Goal: Transaction & Acquisition: Purchase product/service

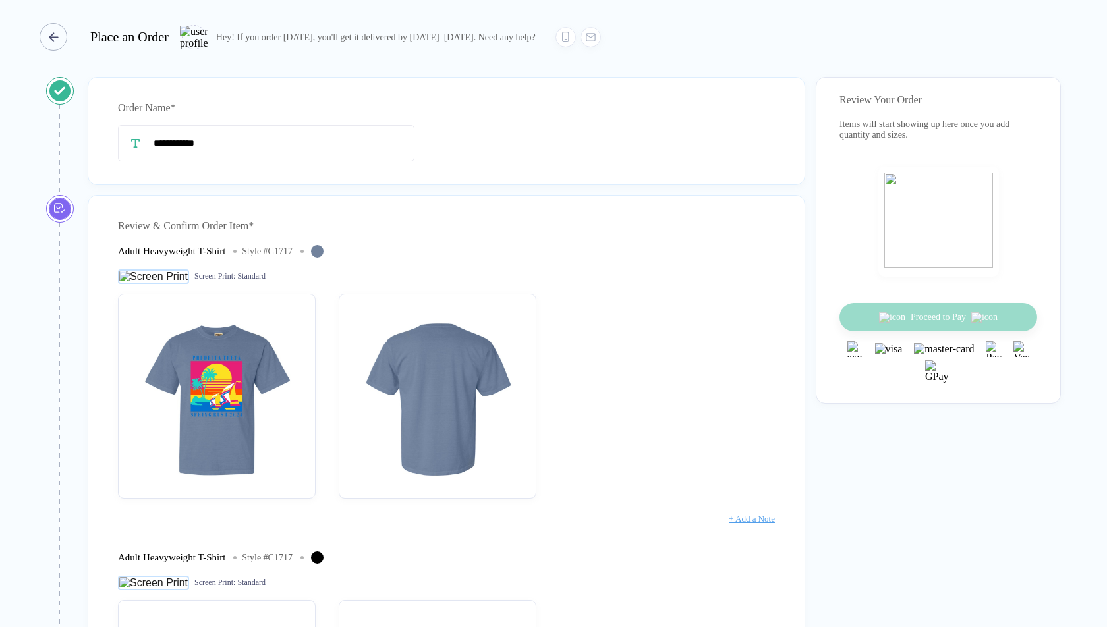
click at [49, 41] on div "button" at bounding box center [54, 37] width 28 height 28
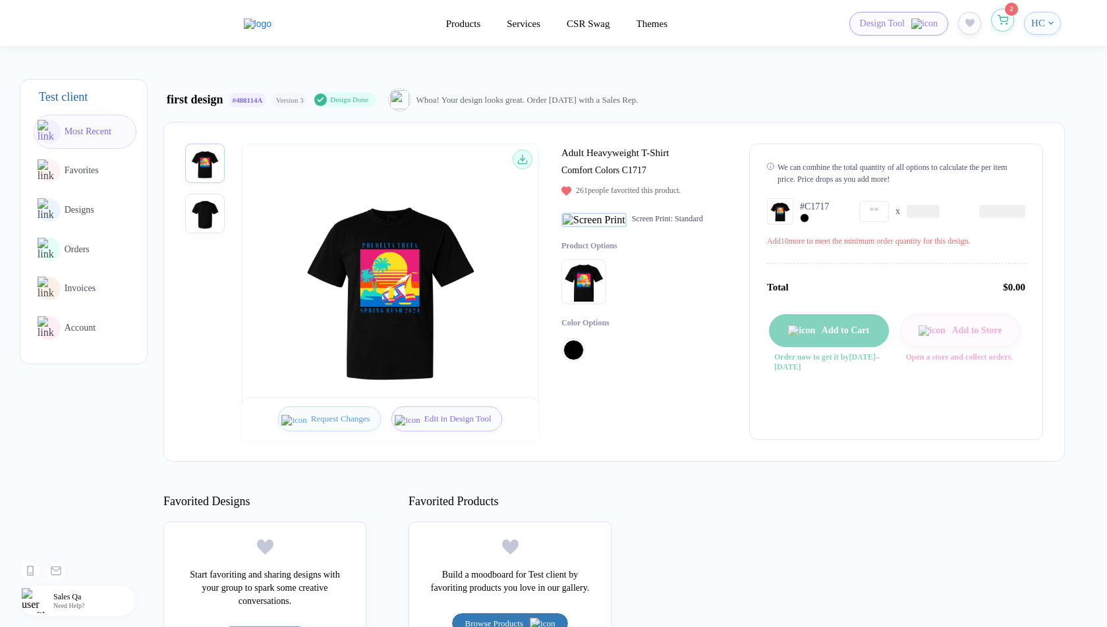
click at [1012, 22] on button "button" at bounding box center [1002, 20] width 23 height 23
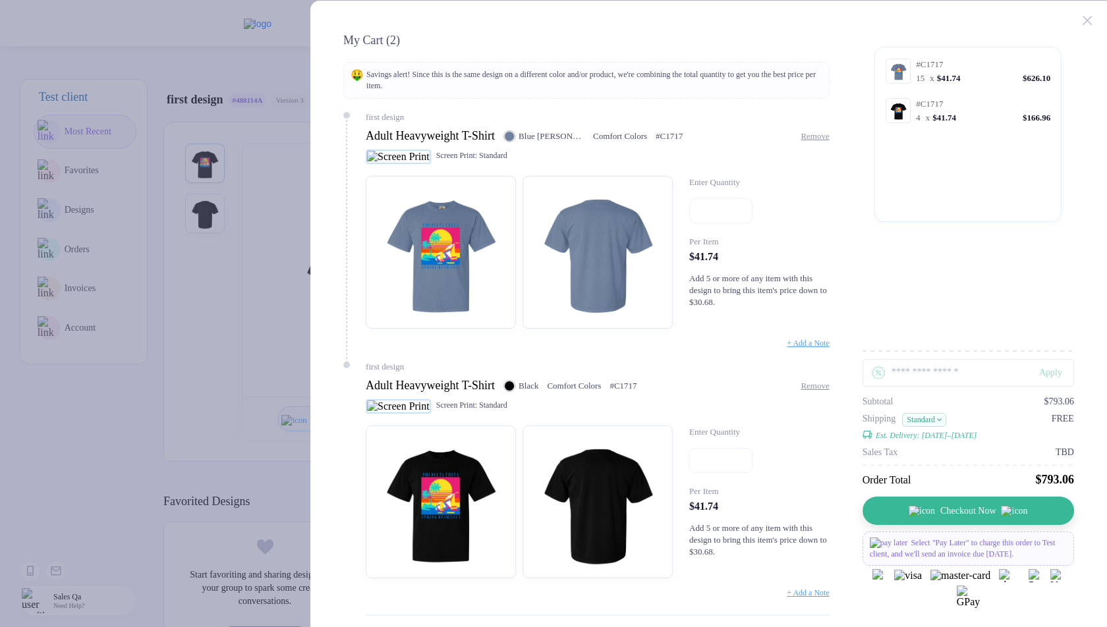
click at [713, 222] on input "**" at bounding box center [720, 210] width 63 height 25
drag, startPoint x: 816, startPoint y: 294, endPoint x: 715, endPoint y: 287, distance: 100.4
click at [715, 287] on div "Add 11 or more of any item with this design to bring this item's price down to …" at bounding box center [759, 290] width 140 height 36
copy span "or more of any item with this design to bring this item's price"
click at [705, 215] on input "*" at bounding box center [720, 210] width 63 height 25
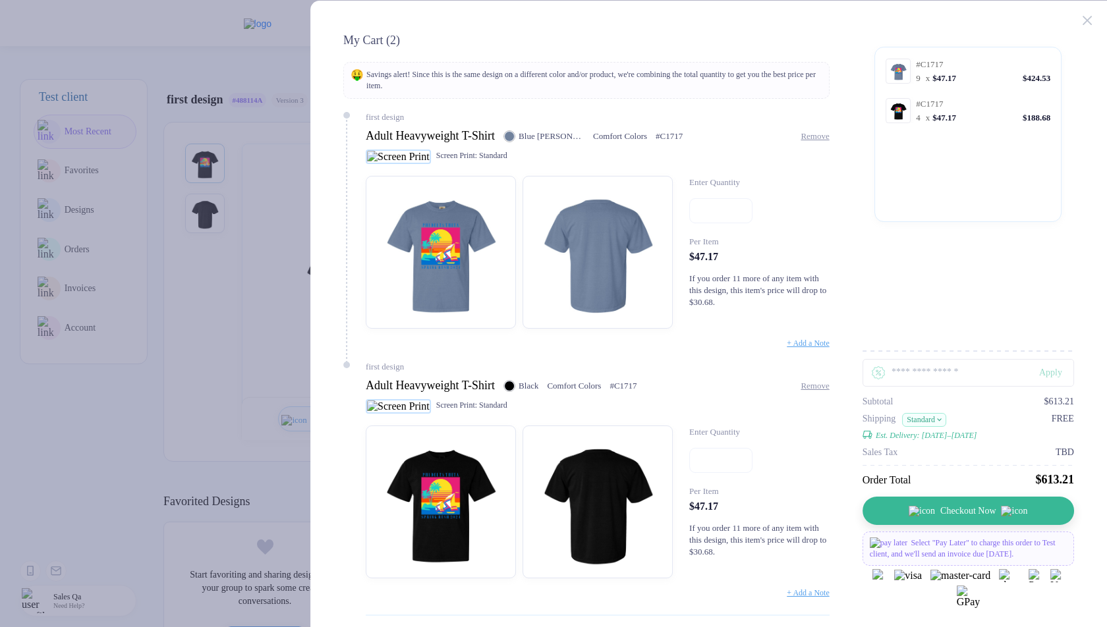
click at [713, 213] on input "*" at bounding box center [720, 210] width 63 height 25
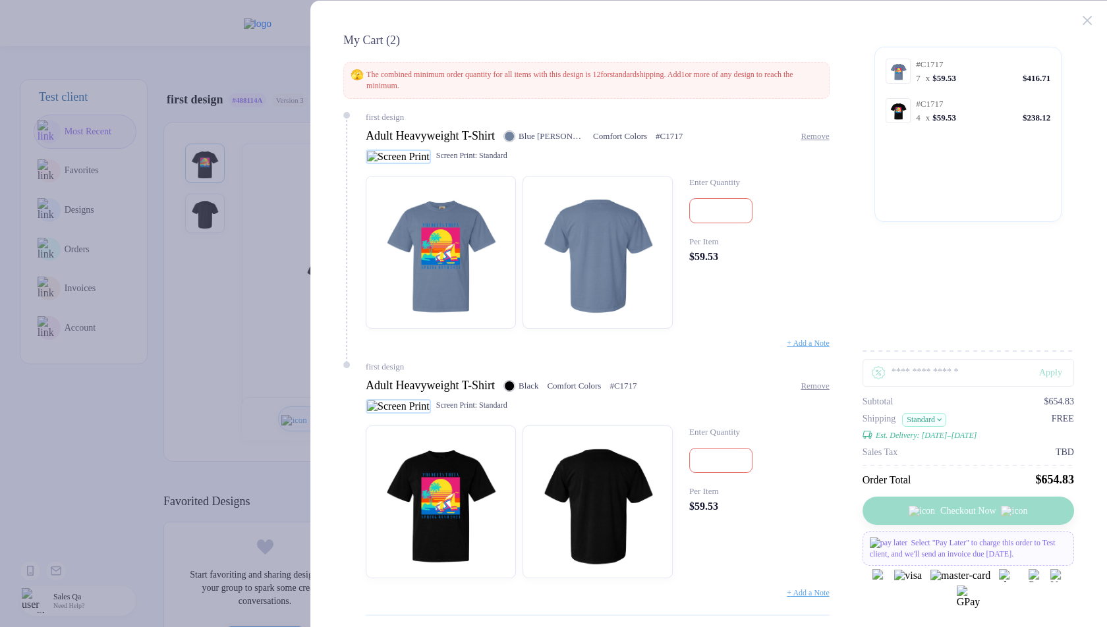
click at [728, 204] on input "*" at bounding box center [720, 210] width 63 height 25
click at [727, 221] on input "*" at bounding box center [720, 210] width 63 height 25
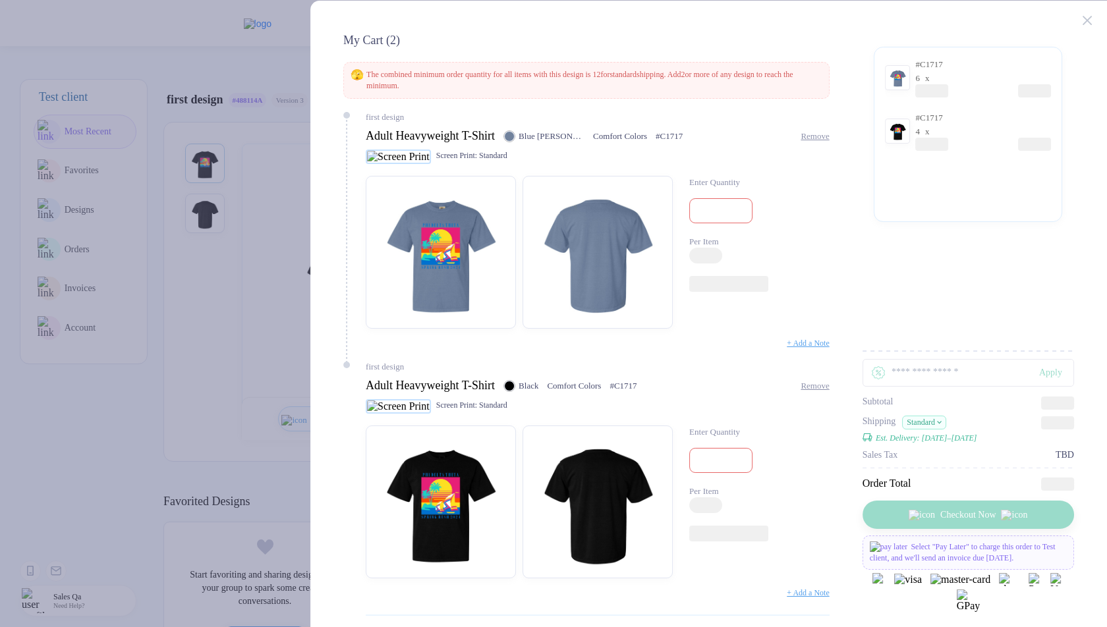
type input "*"
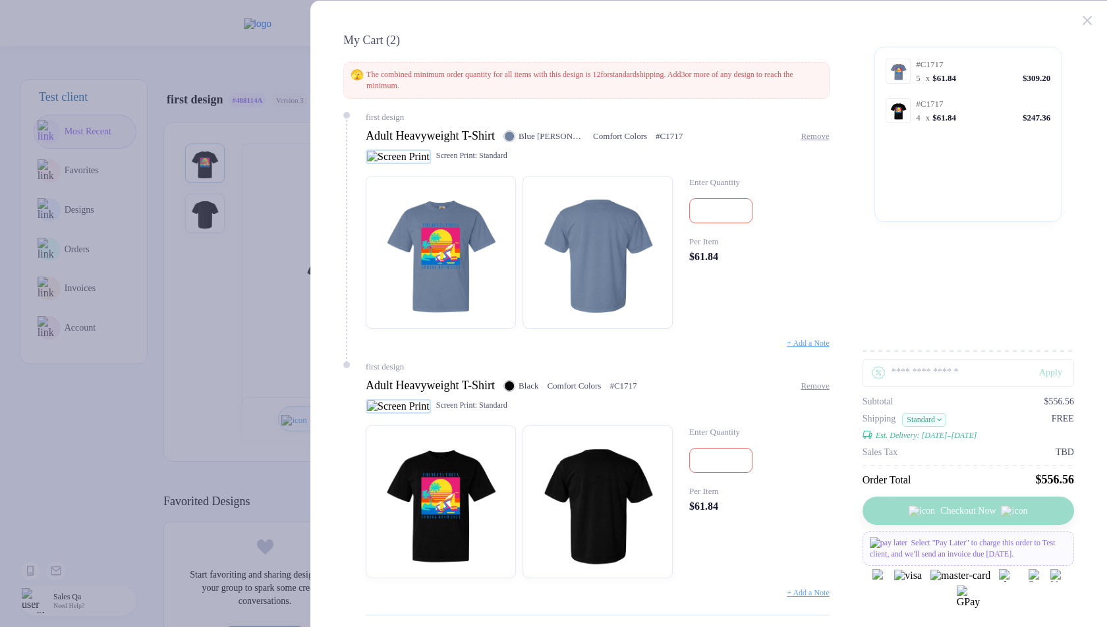
click at [1092, 18] on div at bounding box center [1094, 13] width 24 height 24
click at [1090, 18] on icon at bounding box center [1086, 20] width 9 height 9
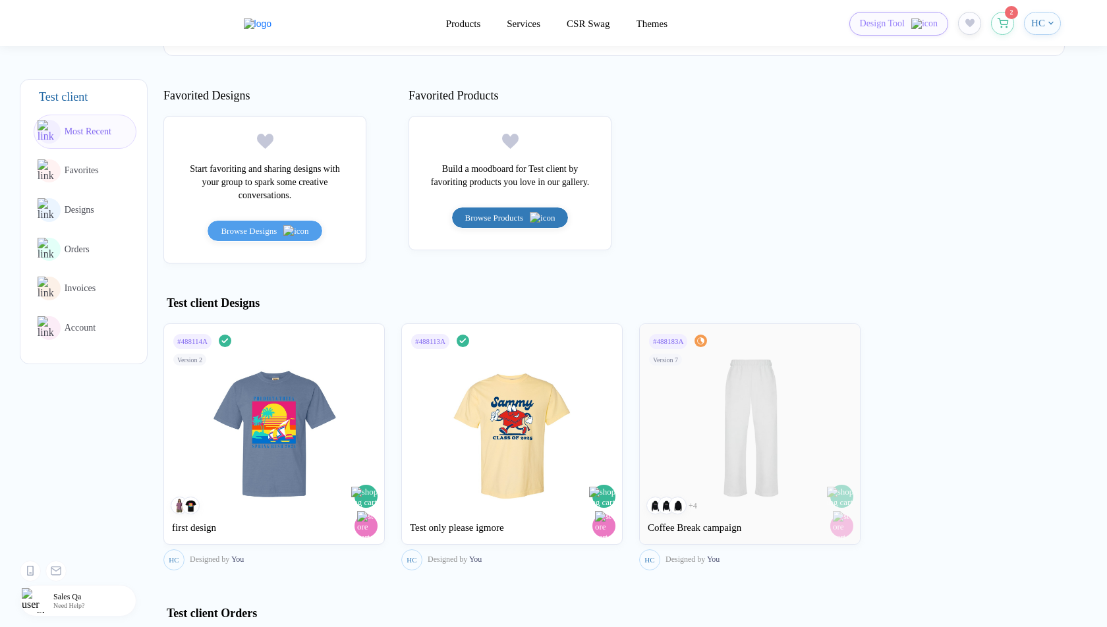
scroll to position [611, 0]
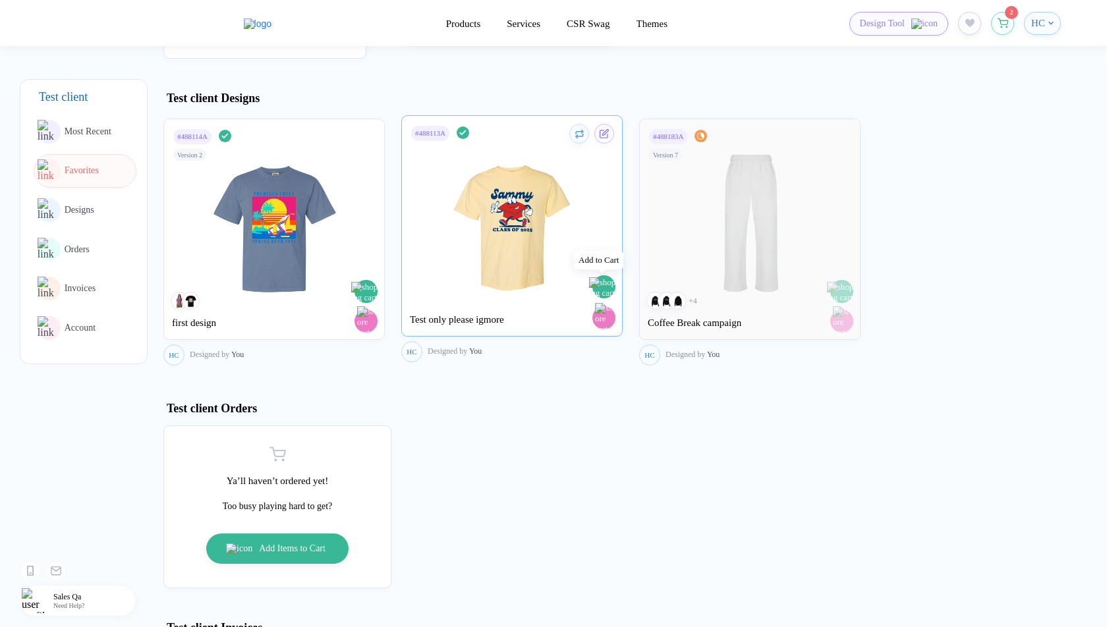
click at [607, 289] on img "button" at bounding box center [605, 287] width 32 height 21
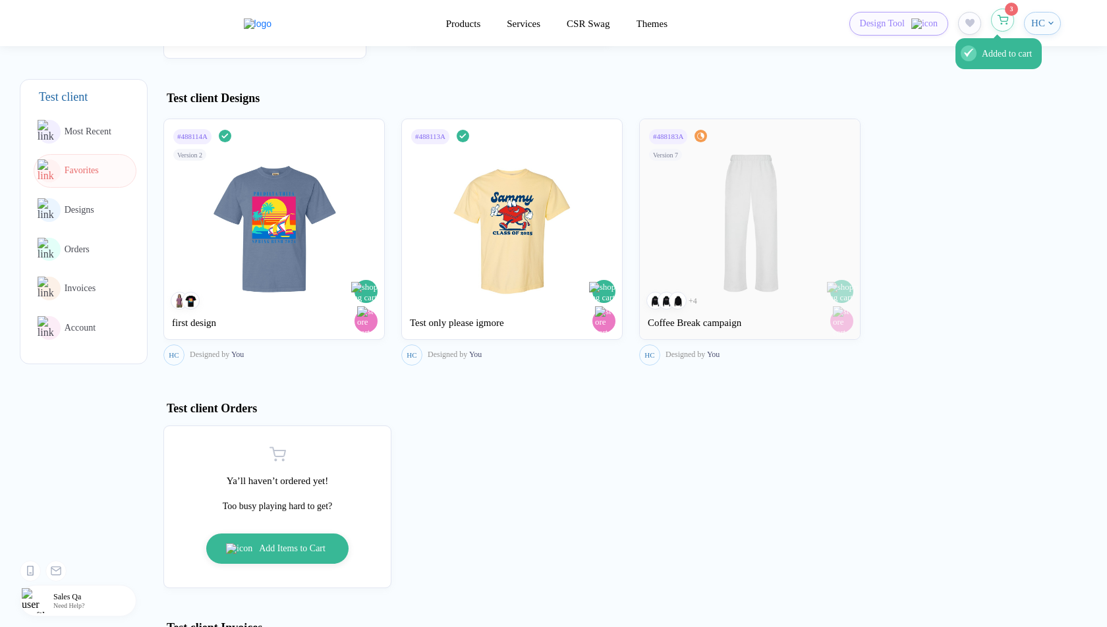
click at [1007, 19] on icon "button" at bounding box center [1002, 20] width 11 height 10
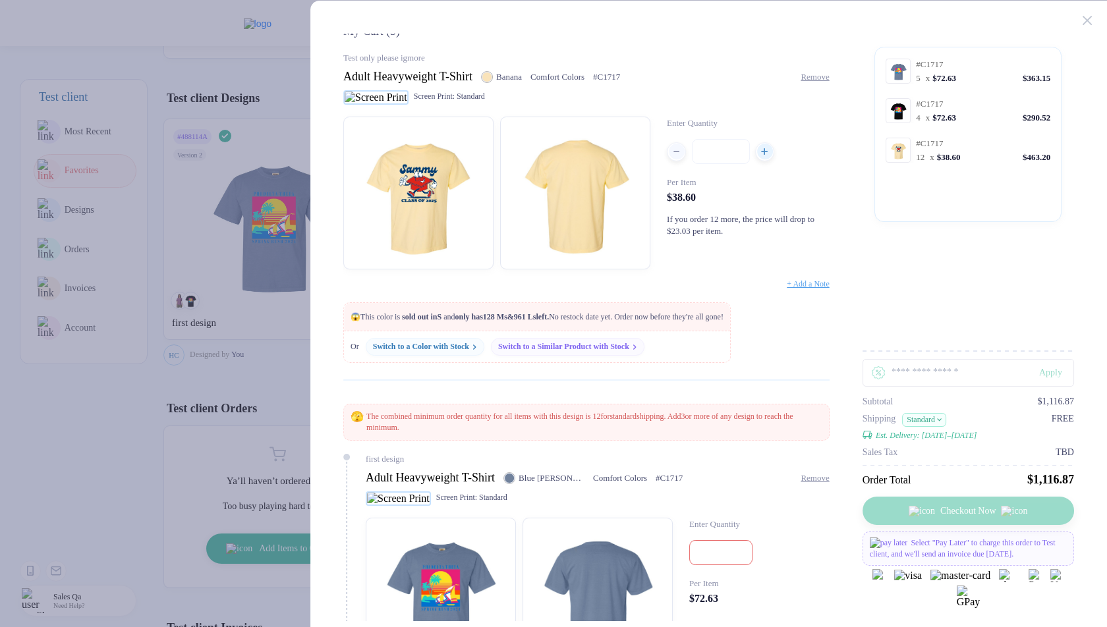
scroll to position [0, 0]
